Goal: Transaction & Acquisition: Purchase product/service

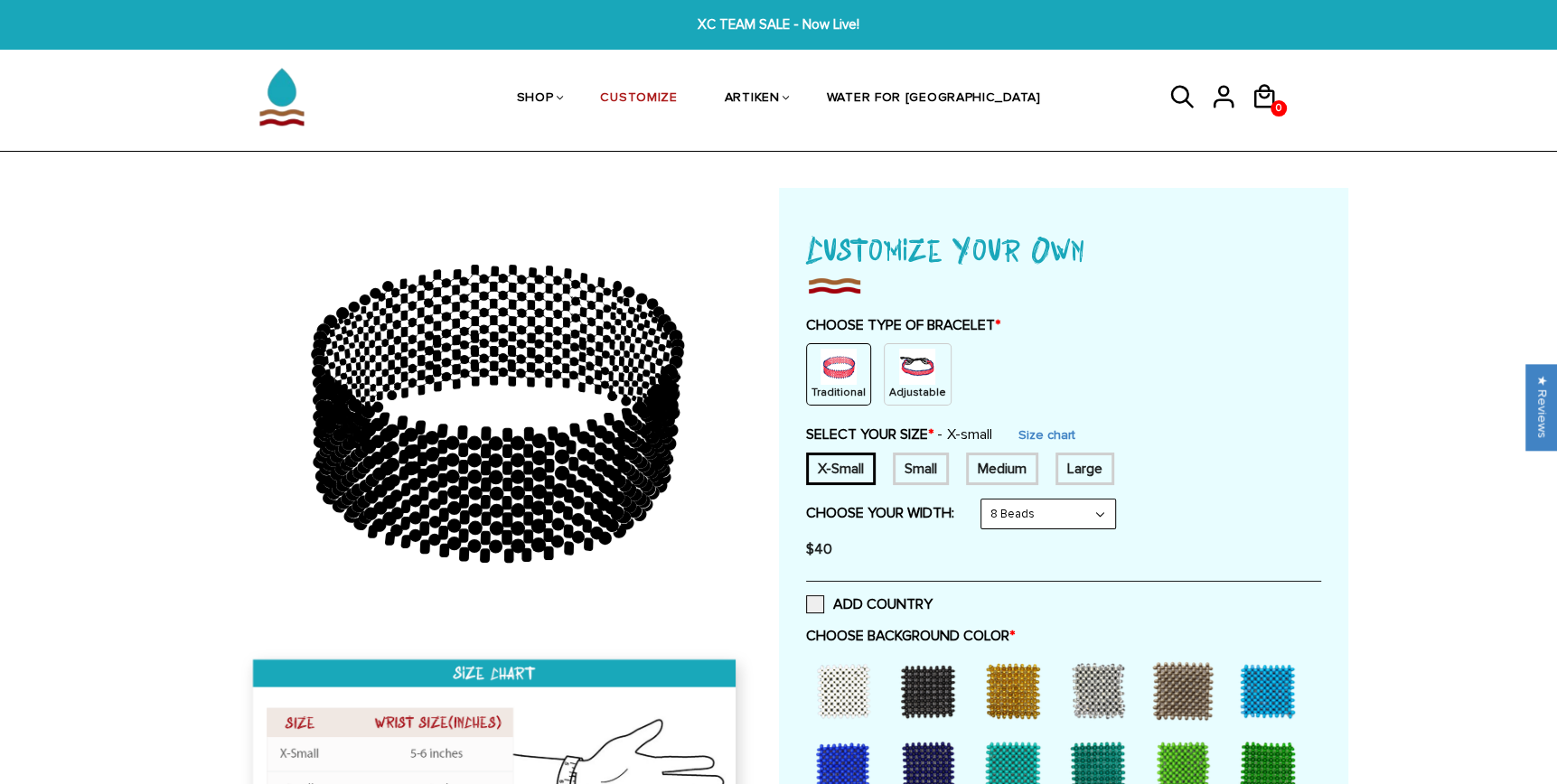
click at [936, 358] on div "Adjustable" at bounding box center [918, 374] width 68 height 62
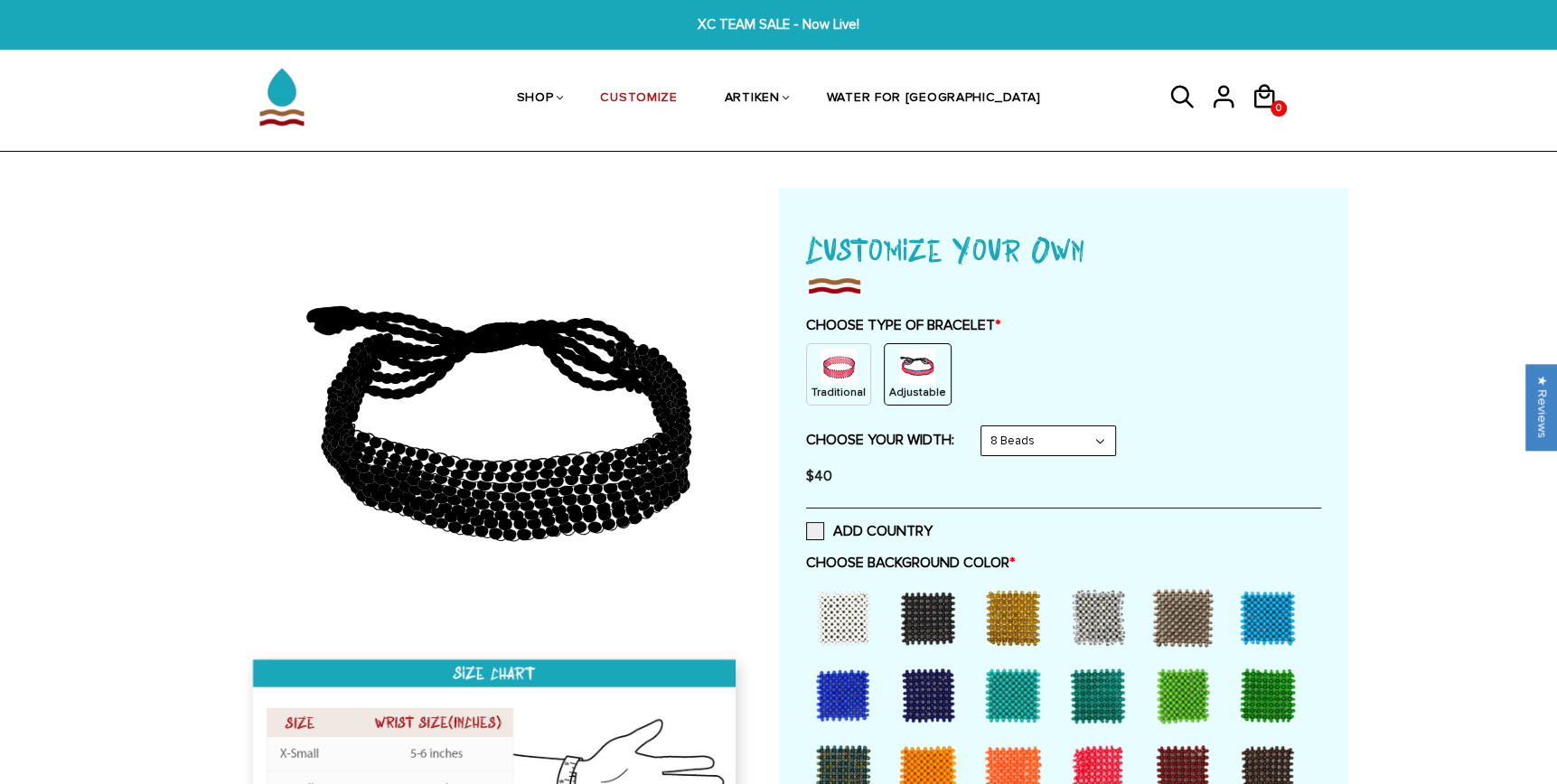
click at [1019, 444] on select "8 Beads 6 Beads 10 Beads" at bounding box center [1048, 440] width 134 height 29
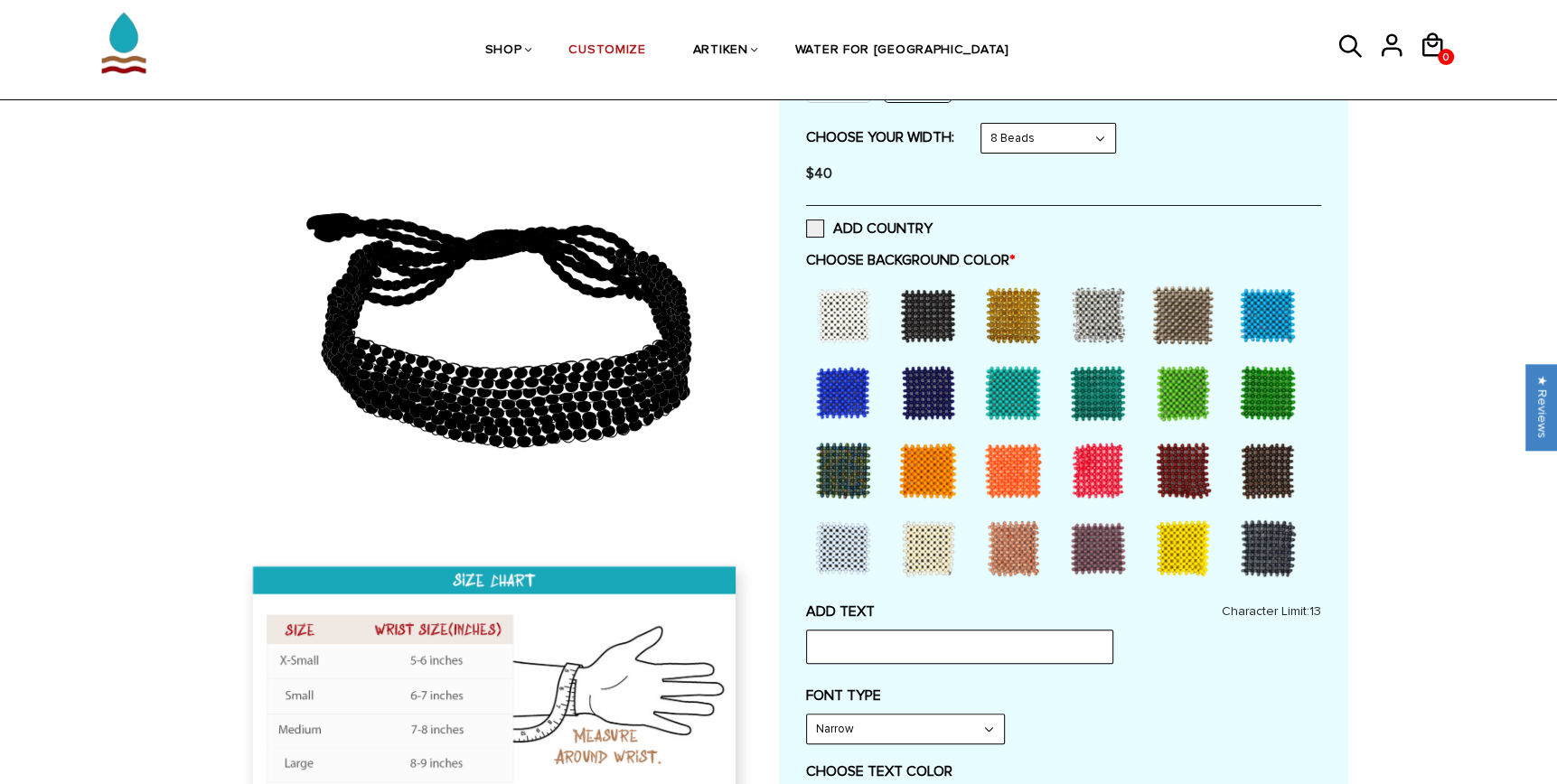
scroll to position [271, 0]
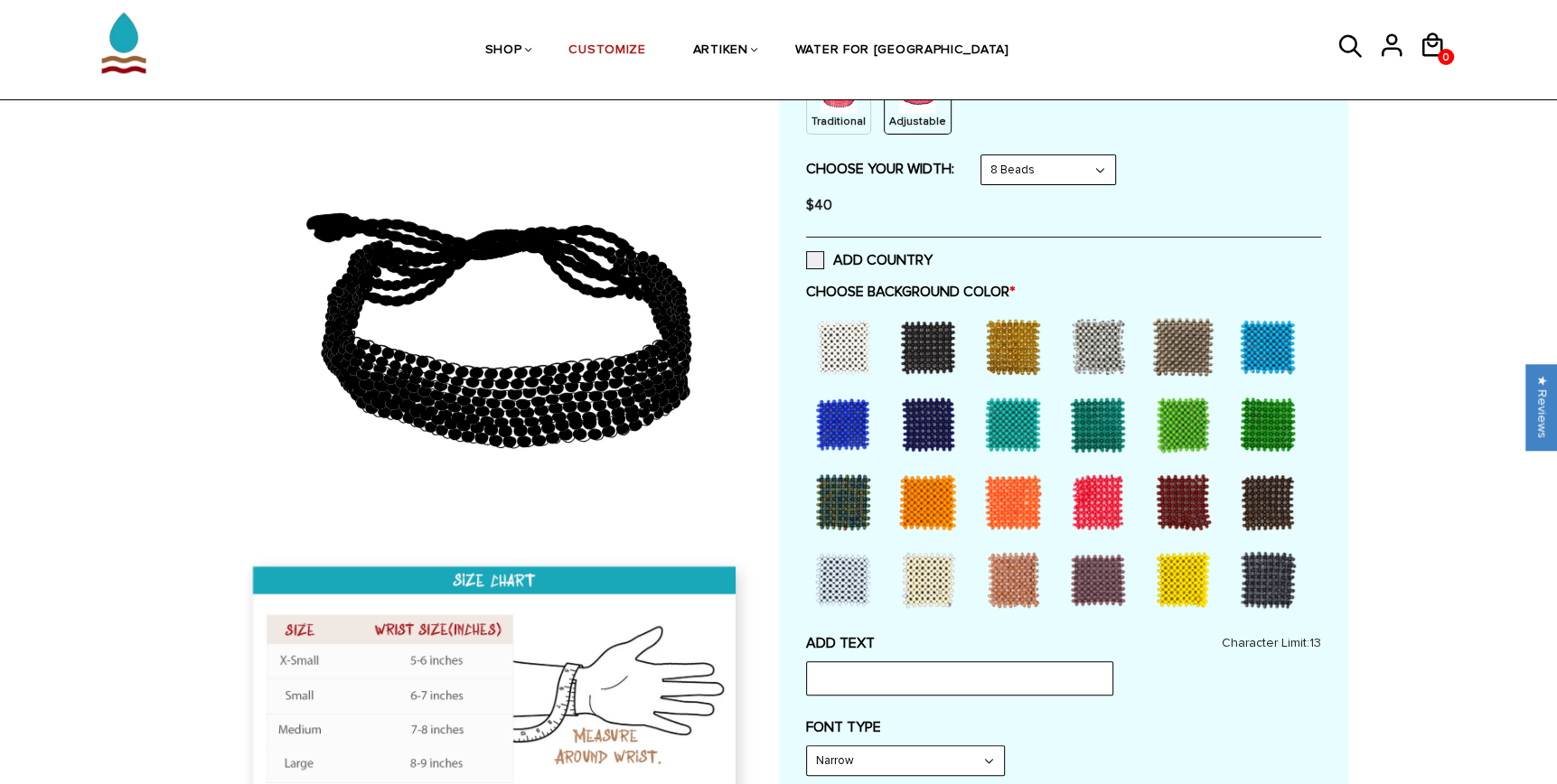
click at [857, 430] on div at bounding box center [843, 424] width 72 height 72
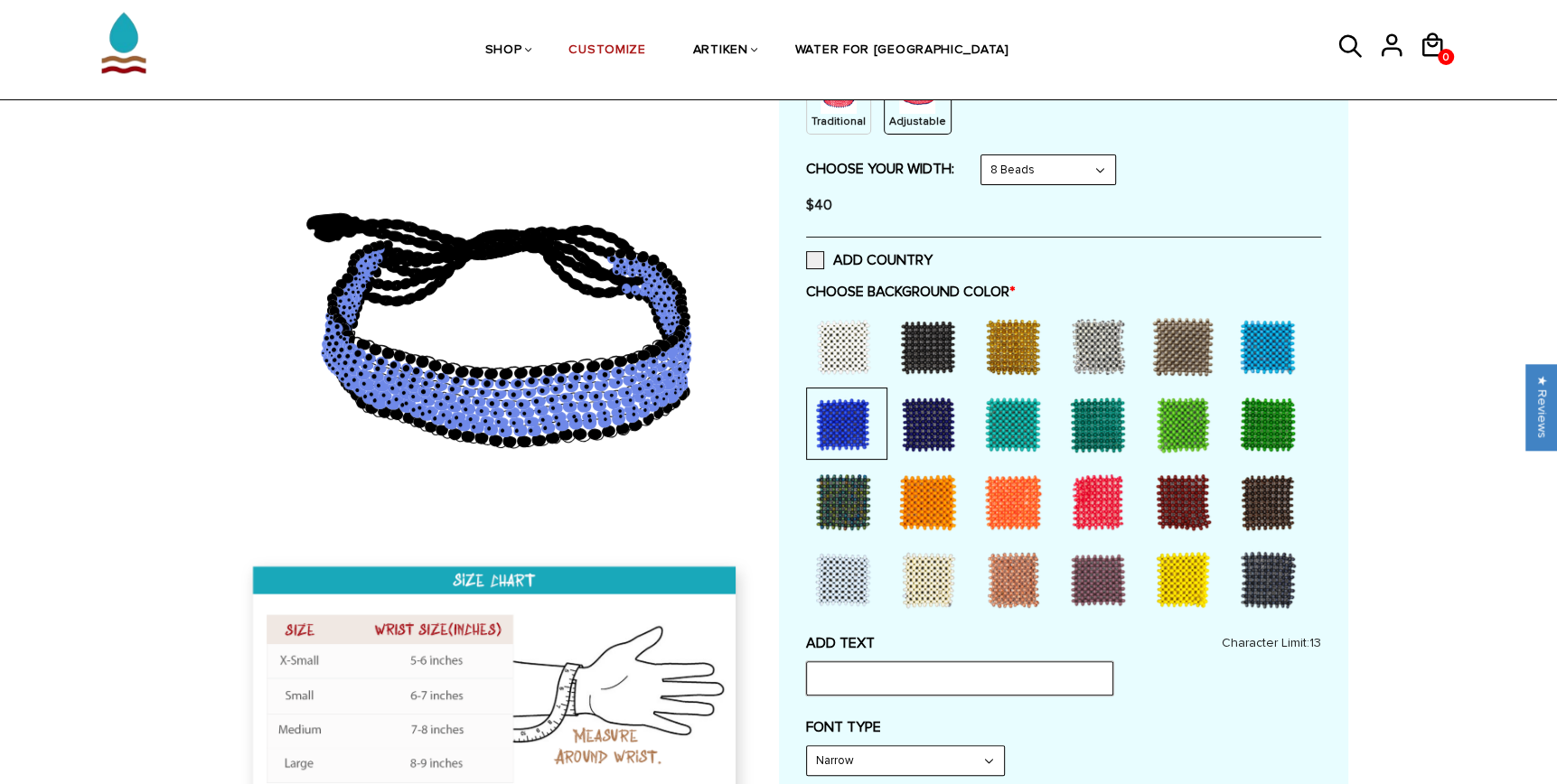
click at [863, 673] on input "text" at bounding box center [959, 678] width 307 height 34
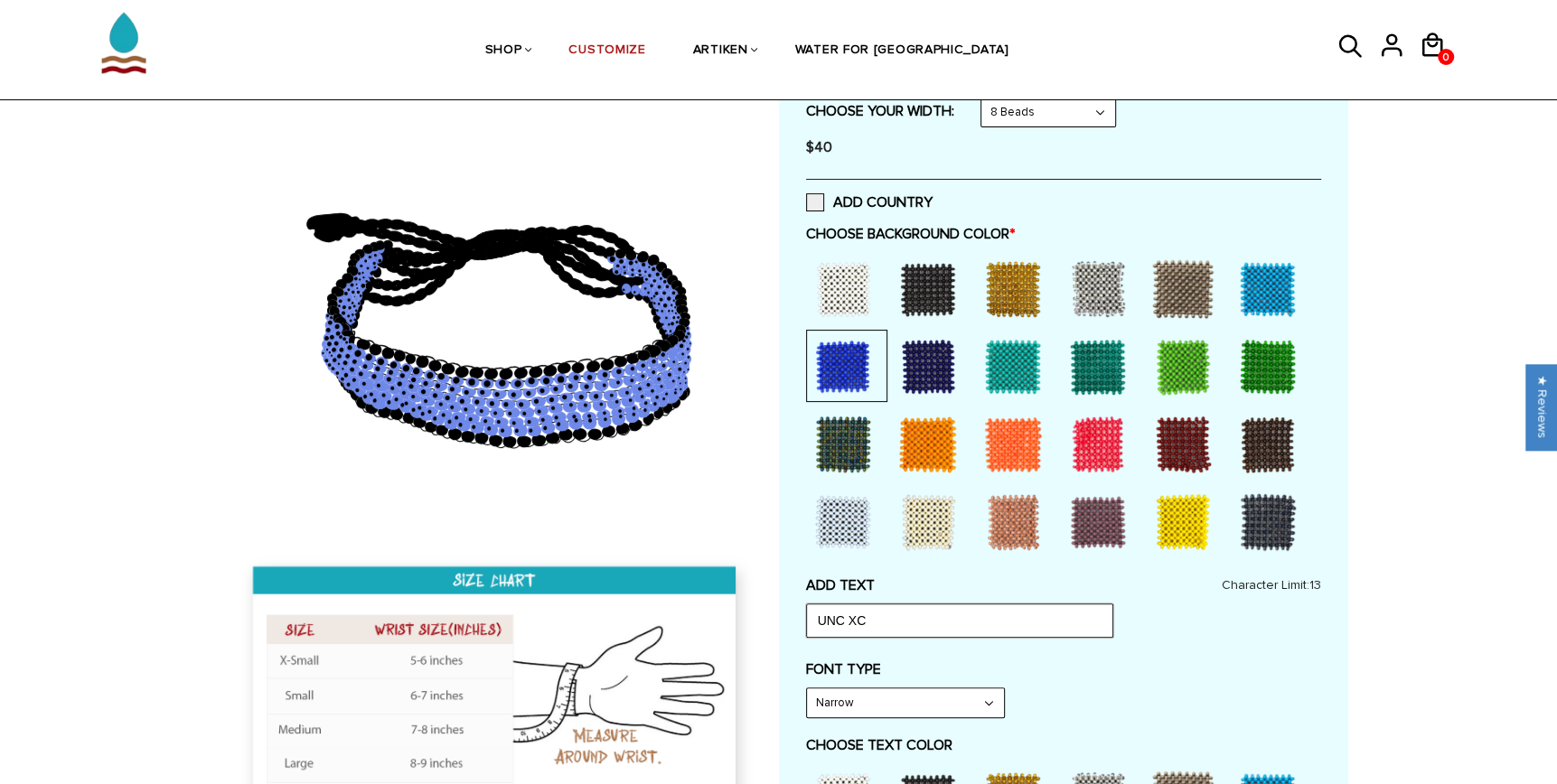
scroll to position [361, 0]
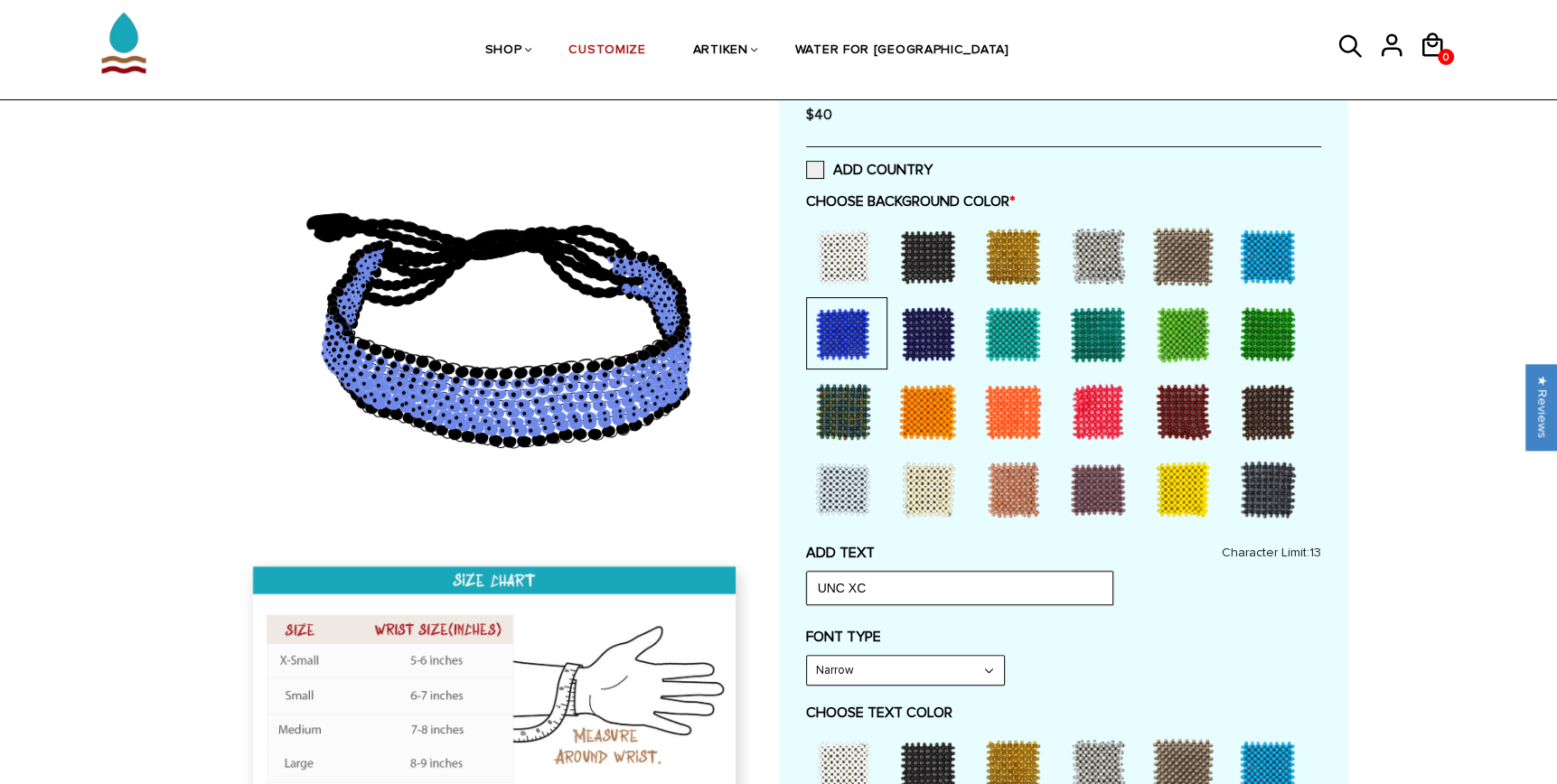
type input "UNC XC"
click at [878, 664] on select "Narrow Bold" at bounding box center [905, 670] width 197 height 29
select select "Bold"
click at [807, 656] on select "Narrow Bold" at bounding box center [905, 670] width 197 height 29
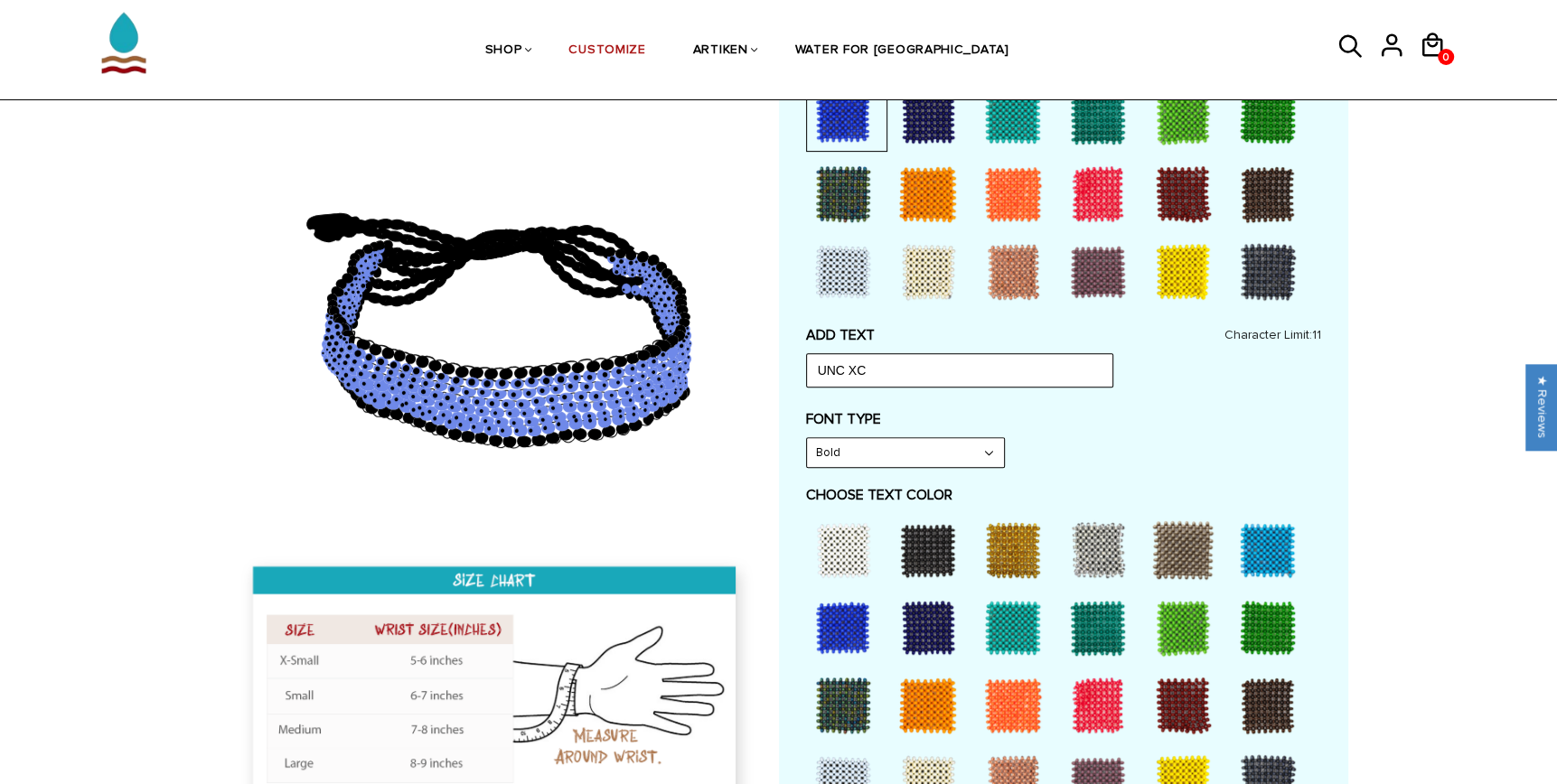
scroll to position [723, 0]
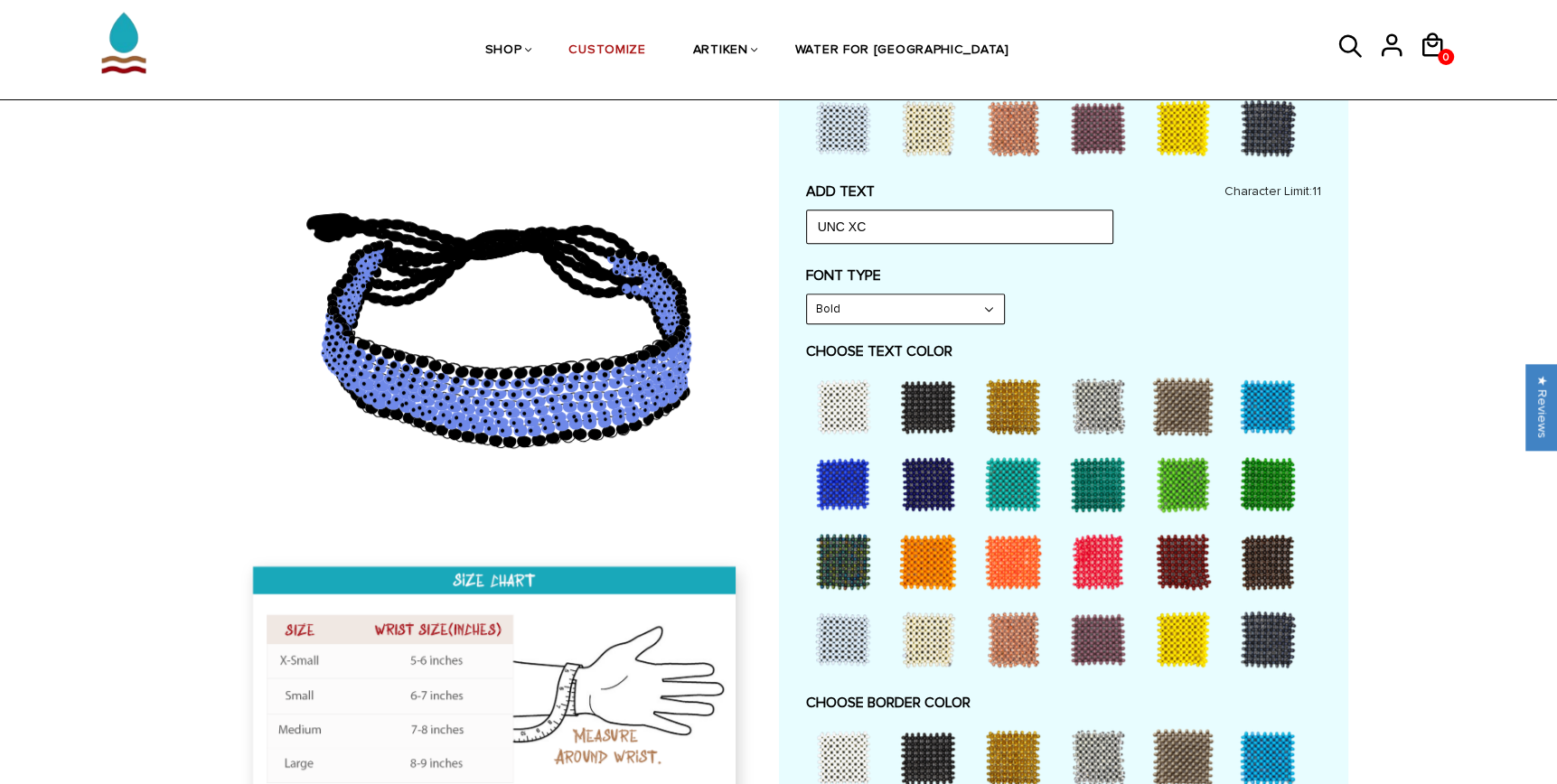
click at [1172, 648] on div at bounding box center [1182, 639] width 72 height 72
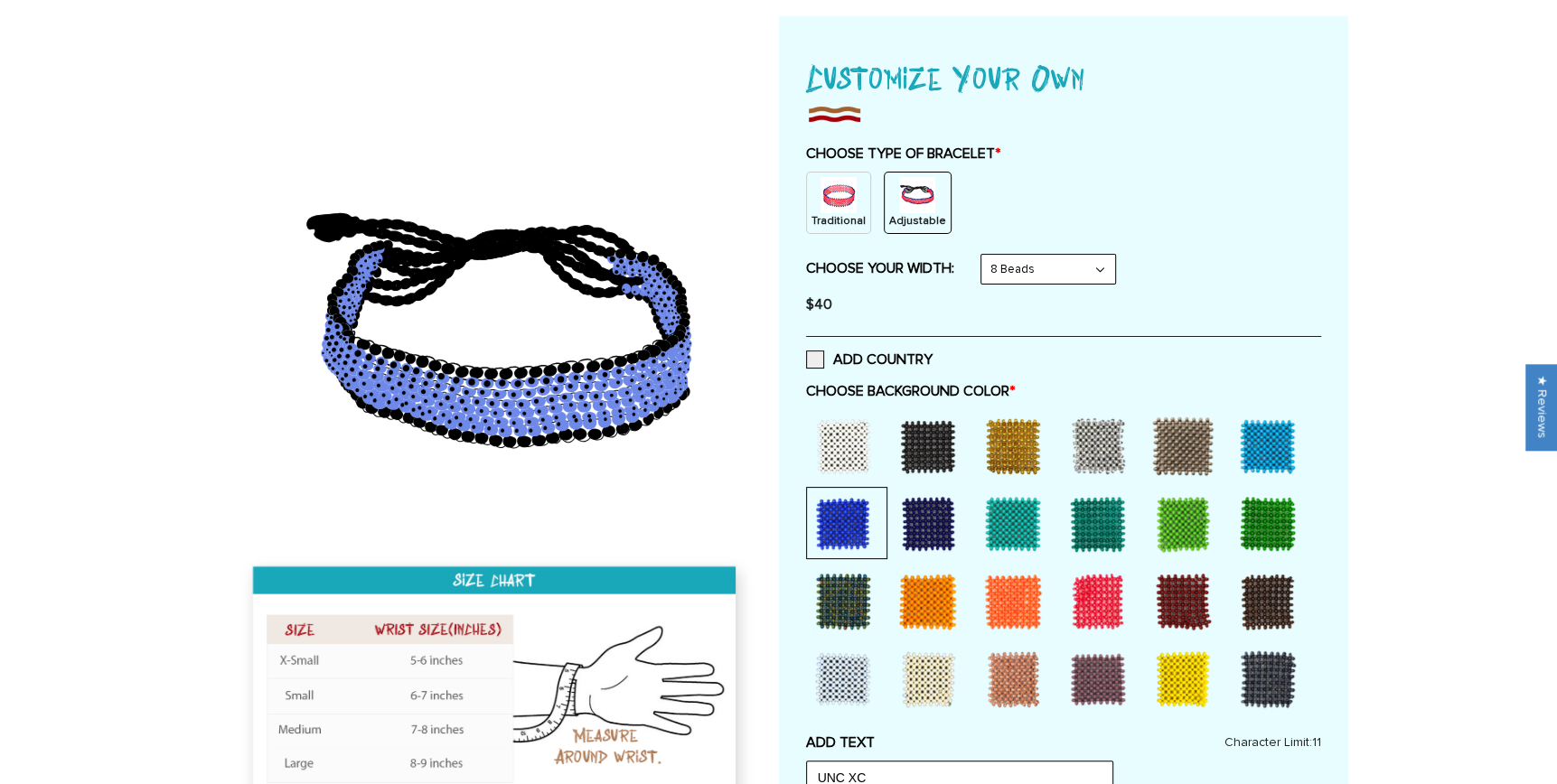
scroll to position [0, 0]
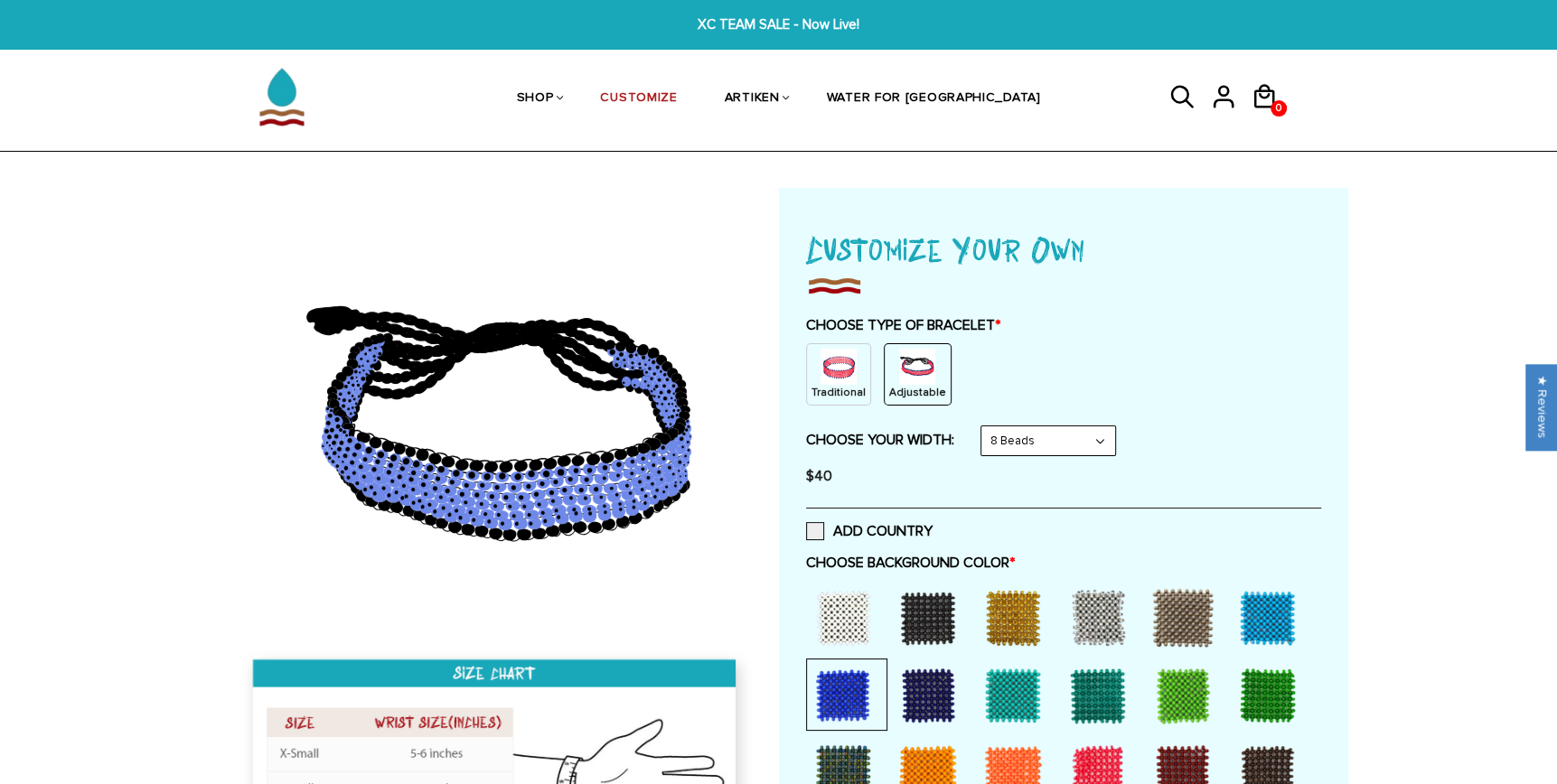
click at [905, 385] on p "Adjustable" at bounding box center [917, 392] width 57 height 15
click at [841, 382] on img at bounding box center [838, 367] width 36 height 36
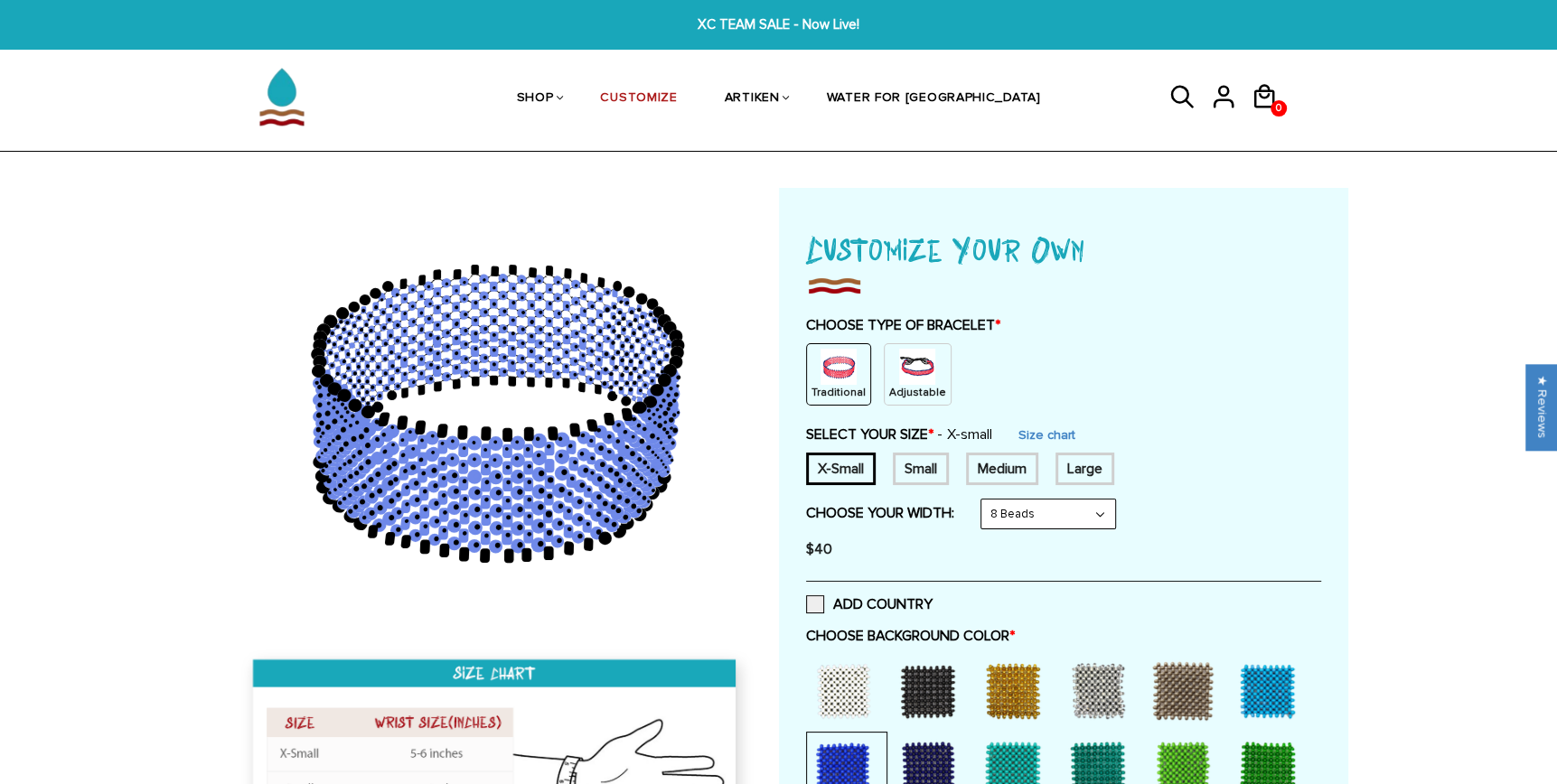
click at [910, 382] on img at bounding box center [917, 367] width 36 height 36
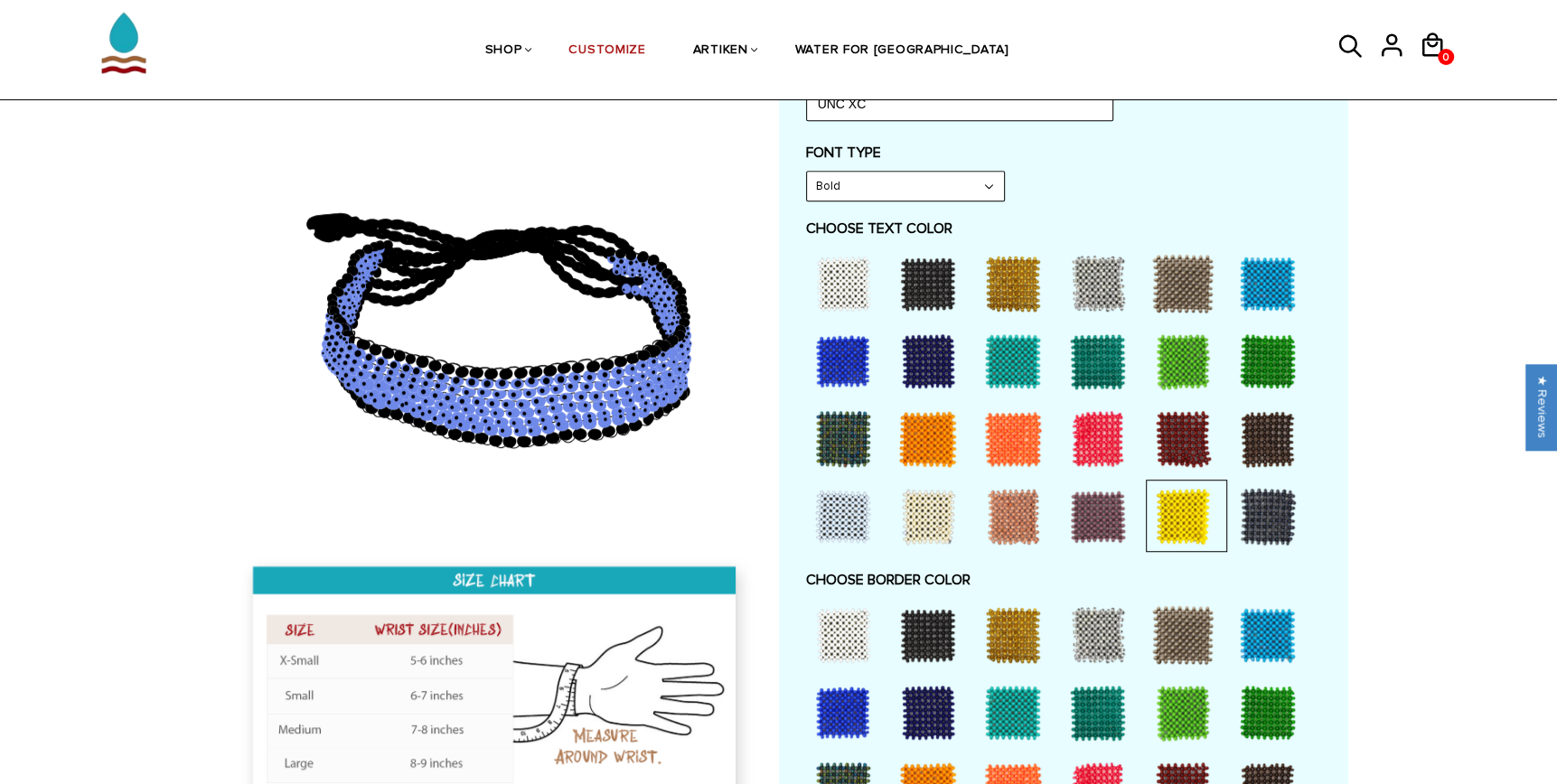
scroll to position [903, 0]
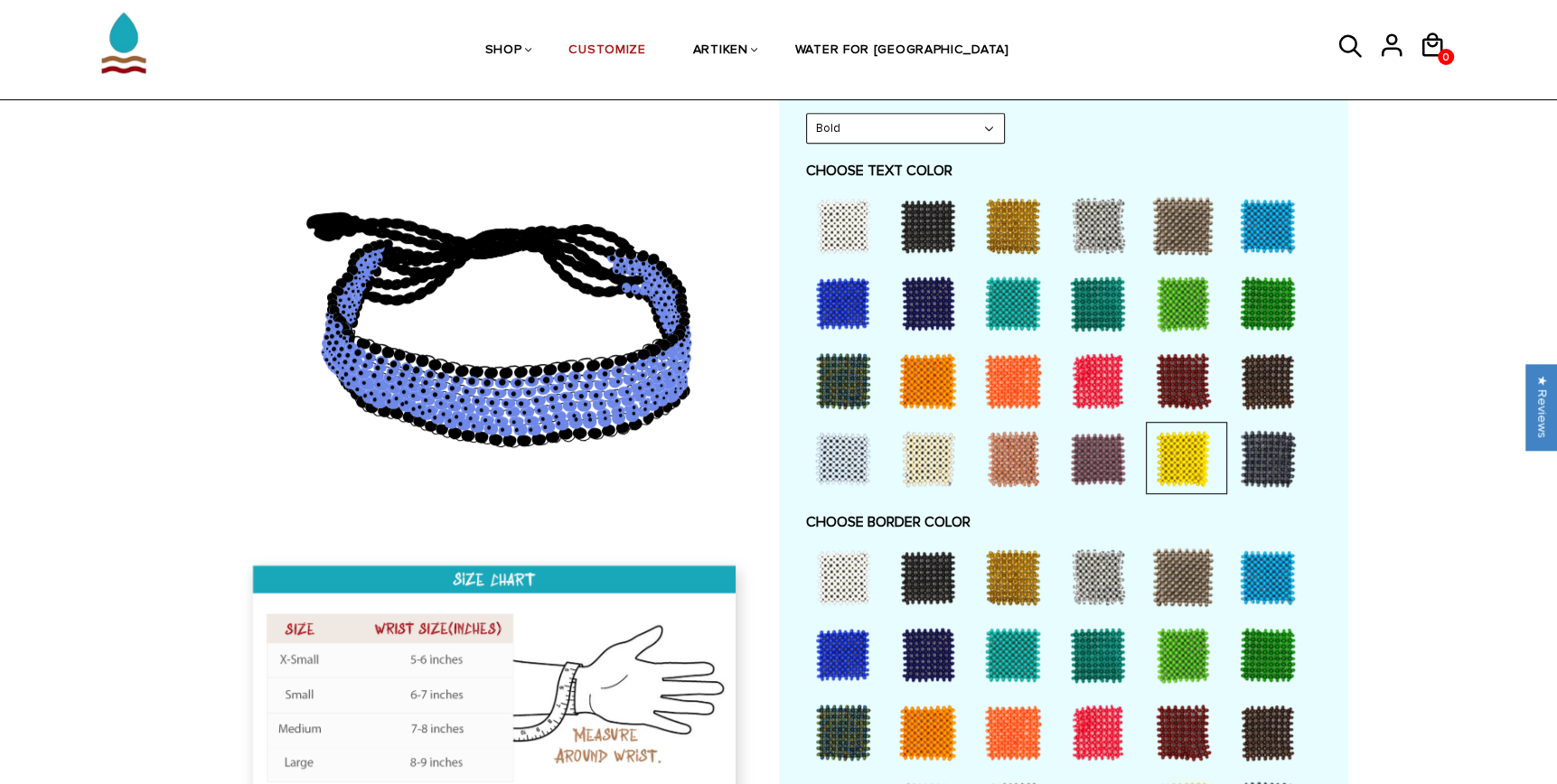
click at [922, 582] on div at bounding box center [928, 577] width 72 height 72
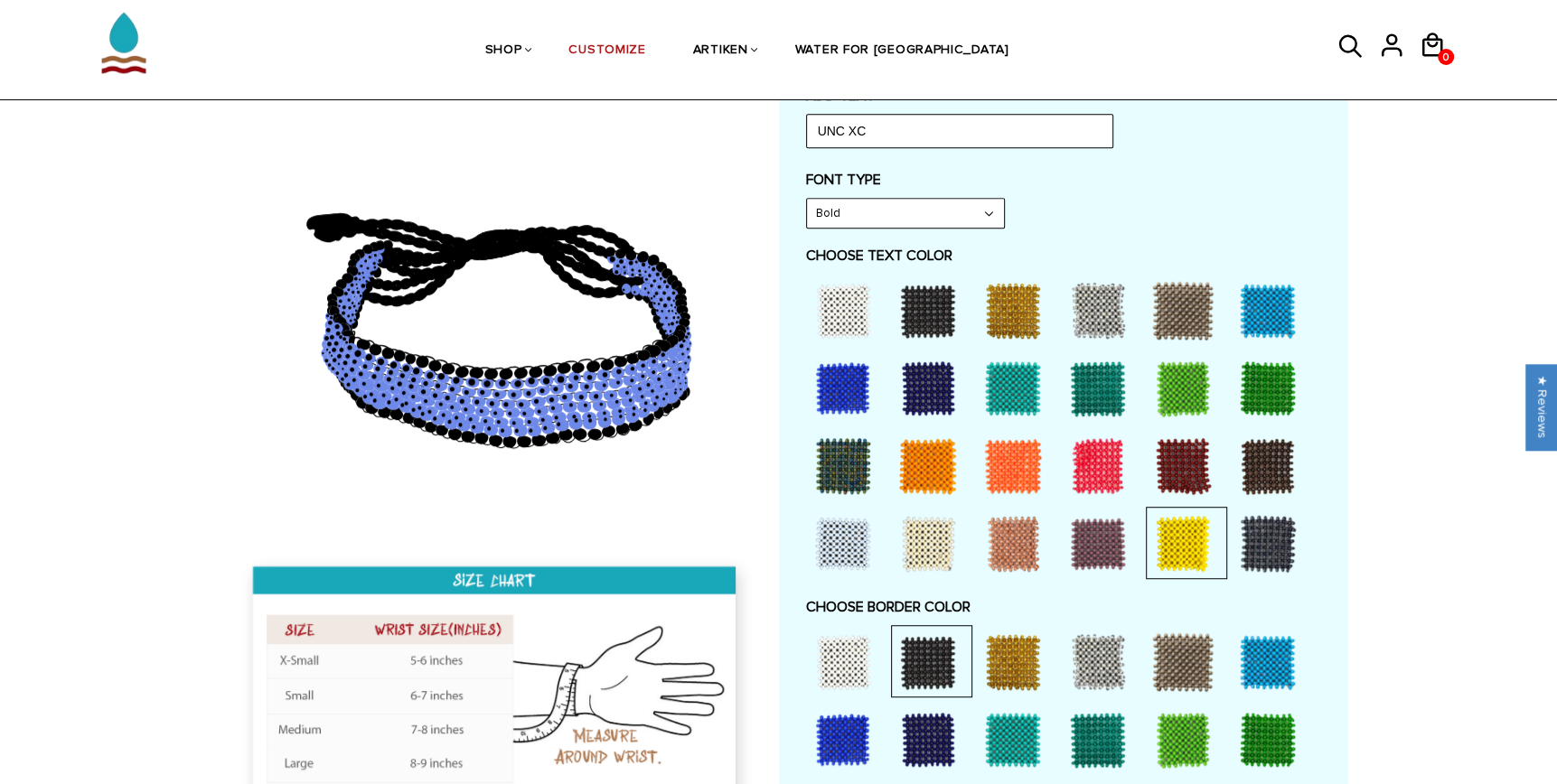
scroll to position [813, 0]
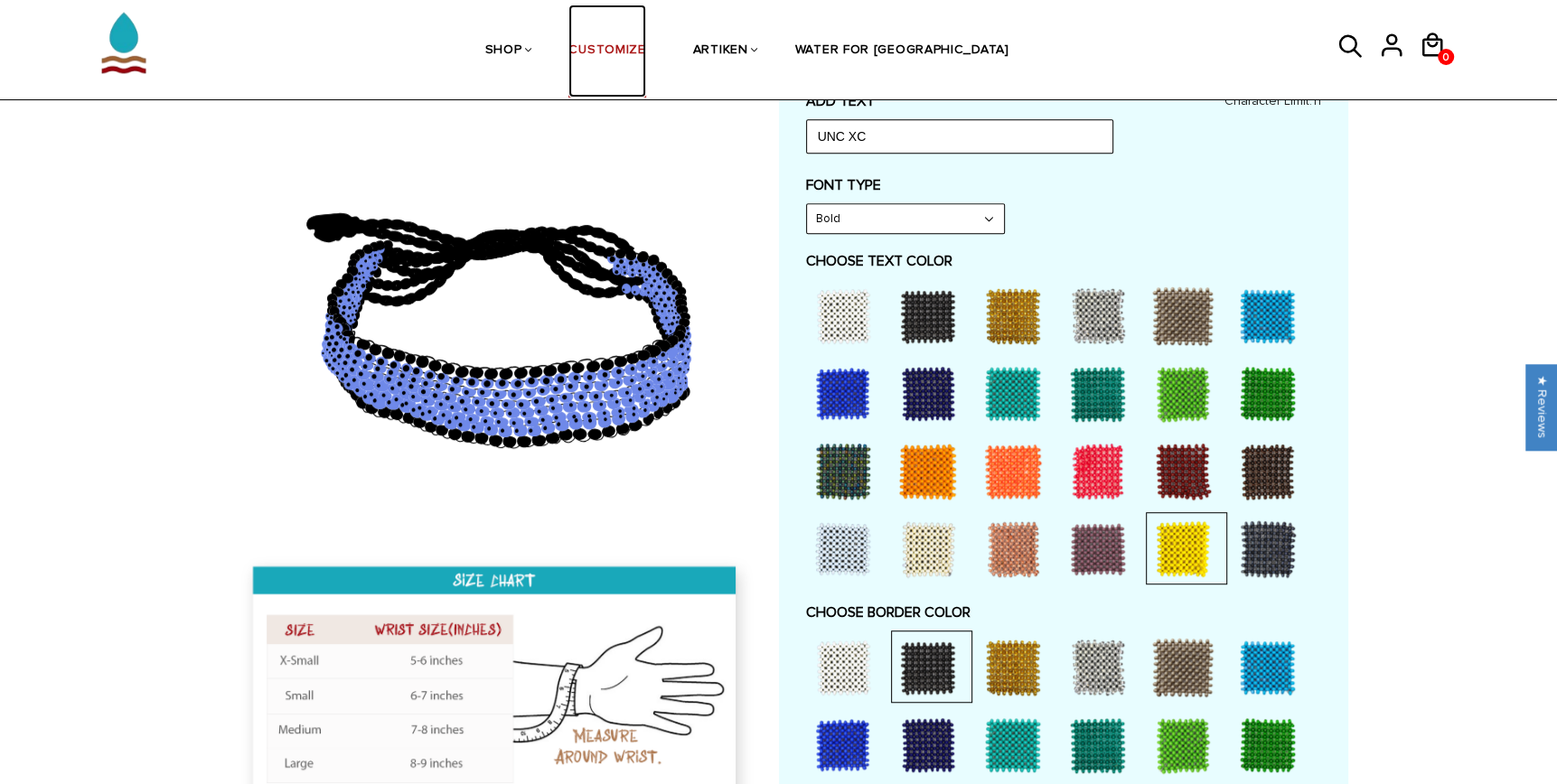
click at [645, 51] on link "CUSTOMIZE" at bounding box center [606, 51] width 77 height 93
